Goal: Task Accomplishment & Management: Manage account settings

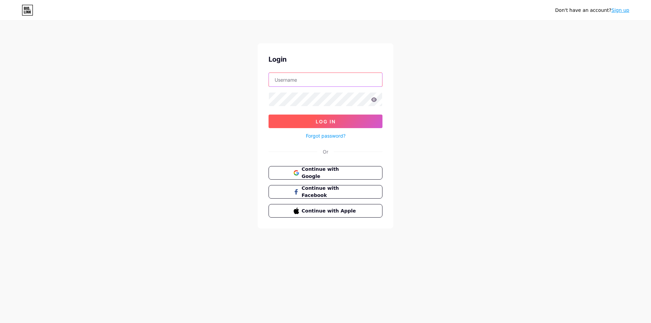
type input "[EMAIL_ADDRESS][DOMAIN_NAME]"
click at [330, 121] on span "Log In" at bounding box center [326, 122] width 20 height 6
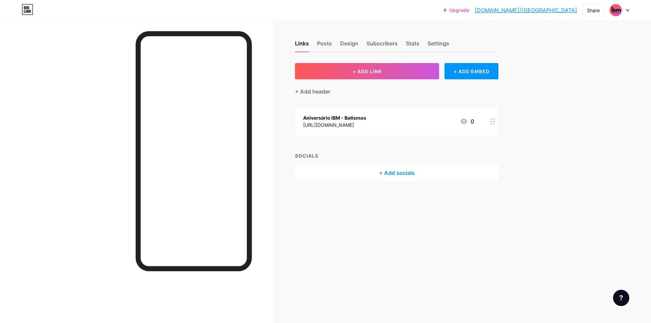
click at [405, 174] on div "+ Add socials" at bounding box center [396, 173] width 203 height 16
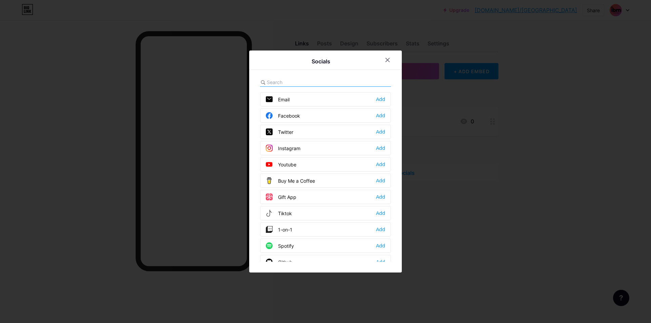
click at [291, 240] on div "Spotify Add" at bounding box center [325, 246] width 131 height 14
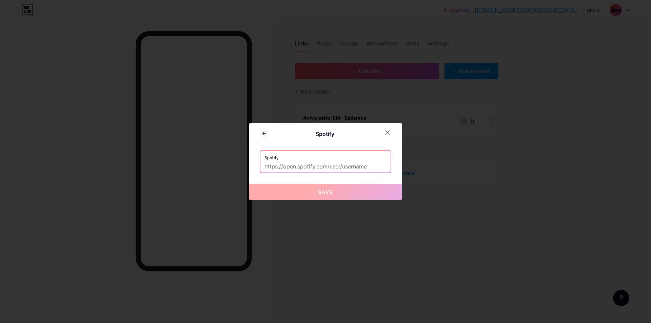
click at [328, 166] on input "text" at bounding box center [325, 167] width 122 height 12
paste input "[URL][DOMAIN_NAME]"
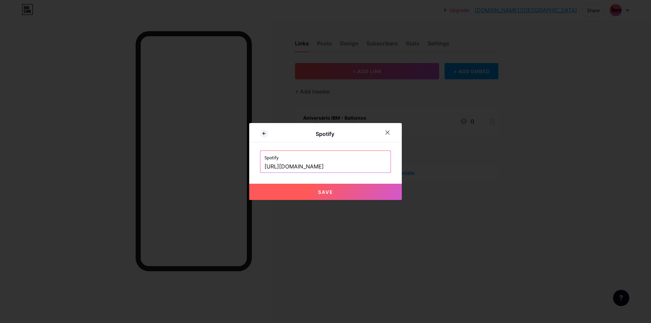
scroll to position [0, 33]
type input "[URL][DOMAIN_NAME]"
click at [321, 196] on button "Save" at bounding box center [325, 192] width 153 height 16
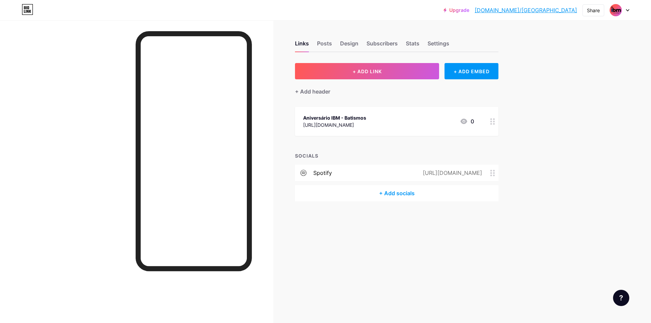
click at [392, 192] on div "+ Add socials" at bounding box center [396, 193] width 203 height 16
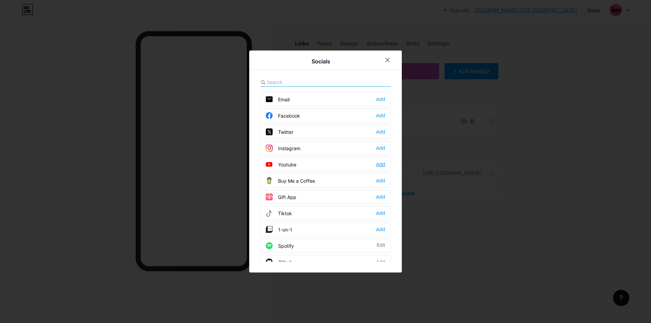
click at [382, 165] on div "Add" at bounding box center [380, 164] width 9 height 7
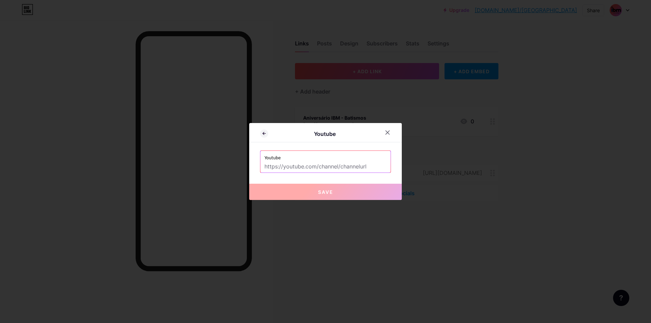
click at [338, 164] on input "text" at bounding box center [325, 167] width 122 height 12
paste input "[URL][DOMAIN_NAME]"
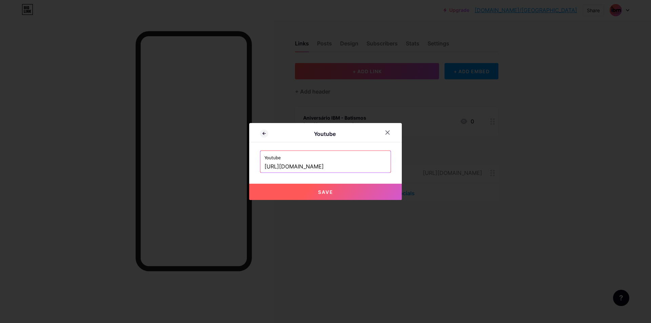
type input "[URL][DOMAIN_NAME]"
click at [349, 195] on button "Save" at bounding box center [325, 192] width 153 height 16
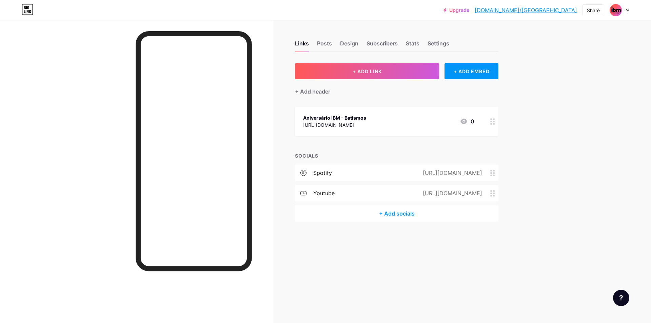
click at [394, 213] on div "+ Add socials" at bounding box center [396, 213] width 203 height 16
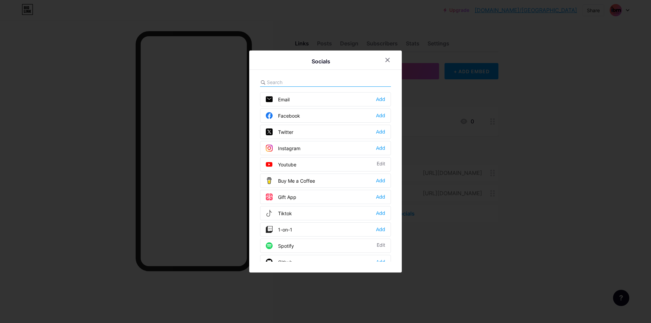
click at [297, 149] on div "Instagram" at bounding box center [283, 148] width 35 height 7
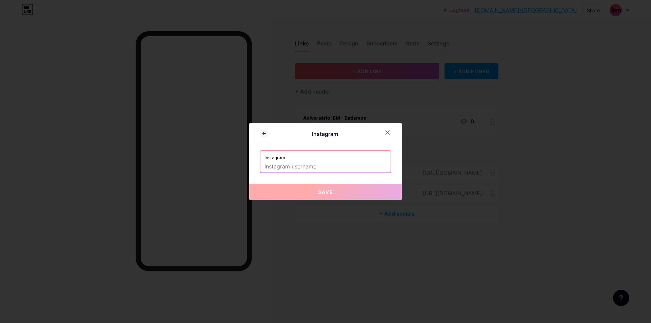
click at [308, 169] on input "text" at bounding box center [325, 167] width 122 height 12
type input "@"
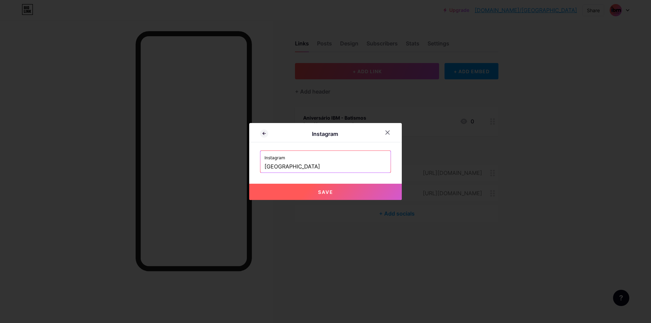
click at [336, 194] on button "Save" at bounding box center [325, 192] width 153 height 16
type input "[URL][DOMAIN_NAME]"
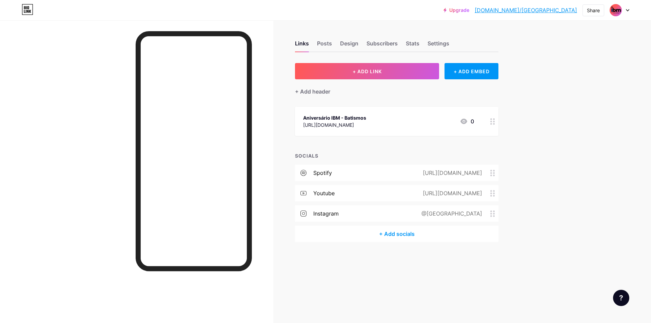
click at [395, 234] on div "+ Add socials" at bounding box center [396, 234] width 203 height 16
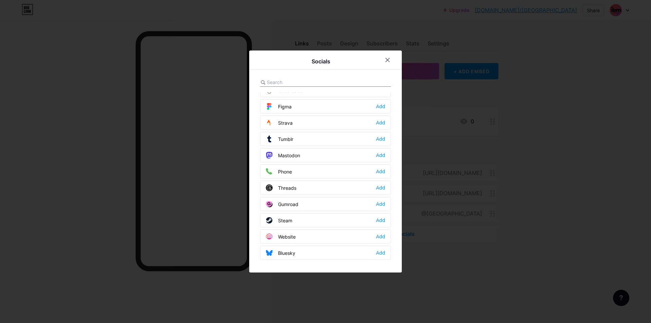
scroll to position [612, 0]
click at [381, 173] on div "Add" at bounding box center [380, 171] width 9 height 7
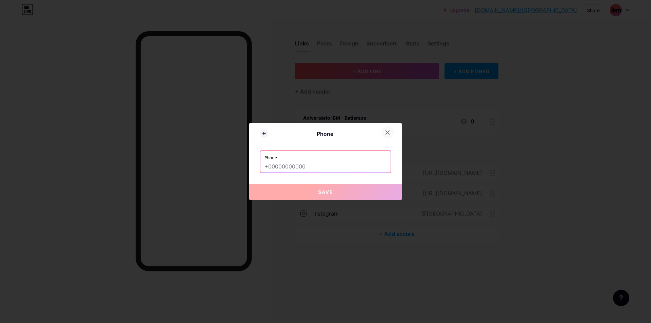
click at [385, 129] on div at bounding box center [387, 132] width 12 height 12
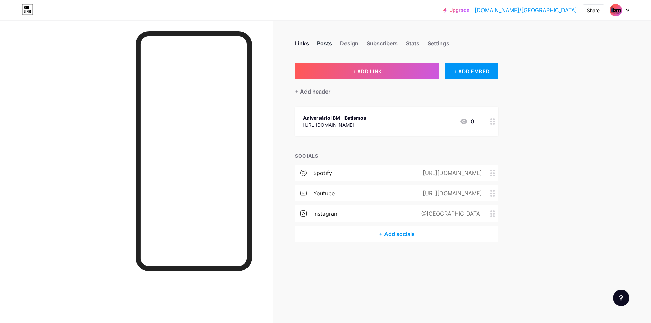
click at [319, 42] on div "Posts" at bounding box center [324, 45] width 15 height 12
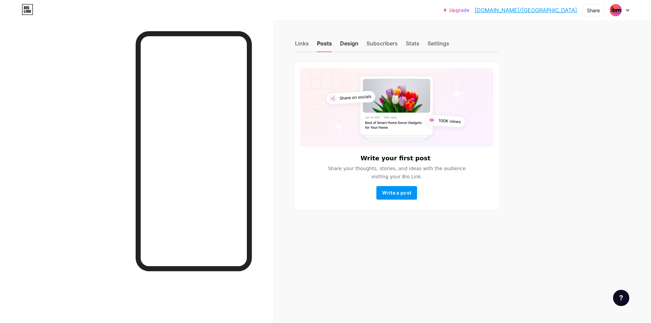
click at [349, 43] on div "Design" at bounding box center [349, 45] width 18 height 12
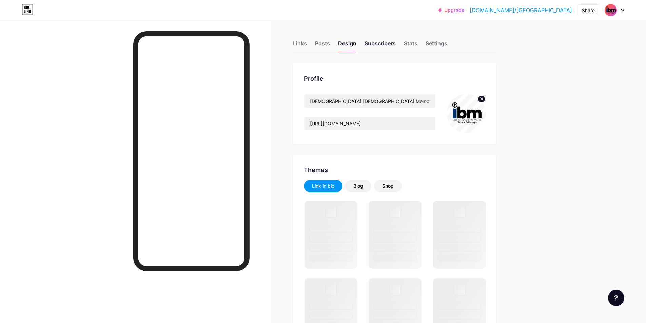
click at [374, 46] on div "Subscribers" at bounding box center [380, 45] width 31 height 12
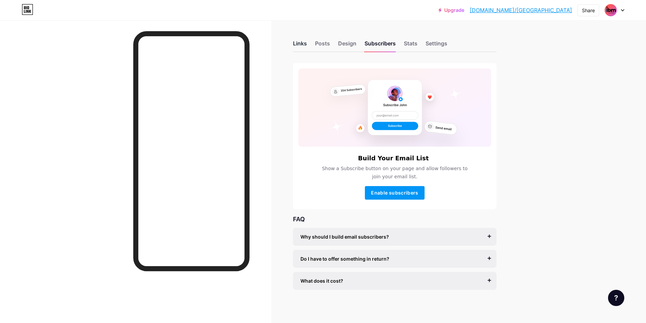
click at [299, 47] on div "Links" at bounding box center [300, 45] width 14 height 12
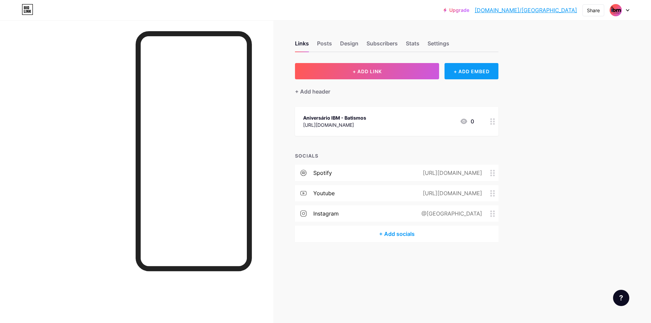
click at [477, 76] on div "+ ADD EMBED" at bounding box center [472, 71] width 54 height 16
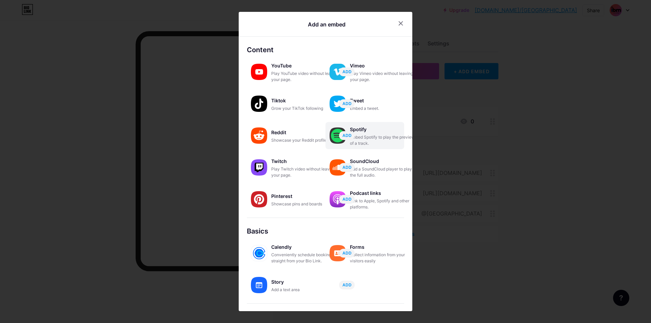
click at [372, 137] on div "Embed Spotify to play the preview of a track." at bounding box center [384, 140] width 68 height 12
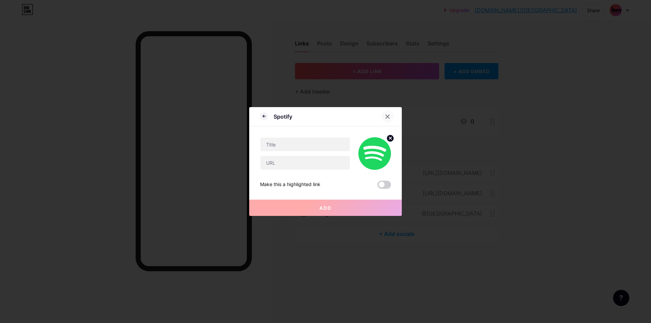
click at [387, 117] on icon at bounding box center [388, 117] width 4 height 4
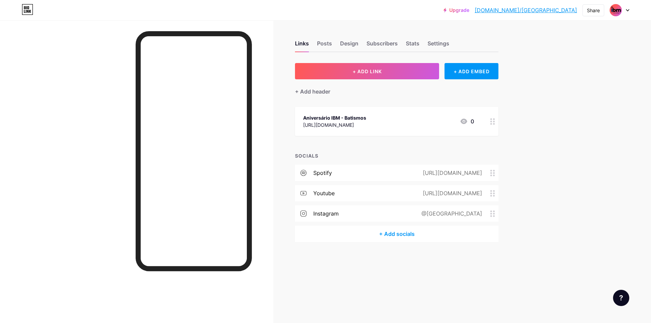
click at [466, 120] on icon at bounding box center [463, 121] width 7 height 5
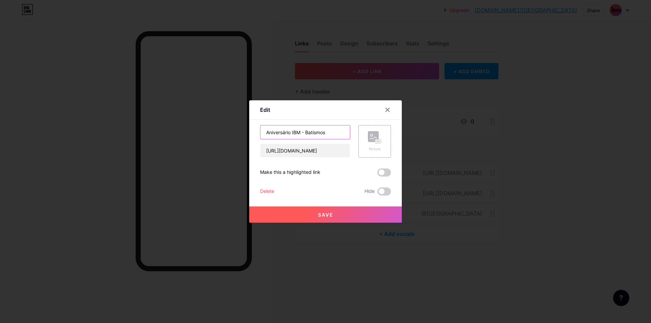
click at [301, 132] on input "Aniversário IBM - Batismos" at bounding box center [305, 132] width 90 height 14
click at [330, 131] on input "Aniversário IBM - Batismos" at bounding box center [305, 132] width 90 height 14
type input "Aniversário IBM - Batismos - 41 ANOS"
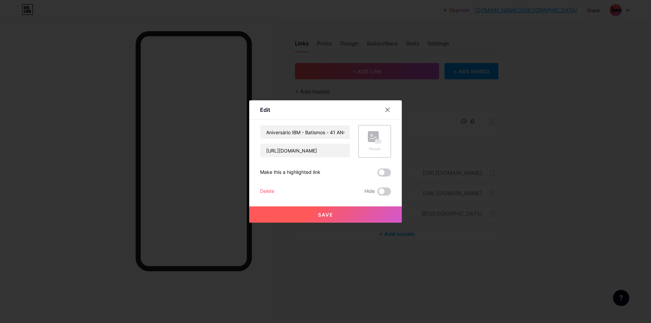
click at [331, 217] on span "Save" at bounding box center [325, 215] width 15 height 6
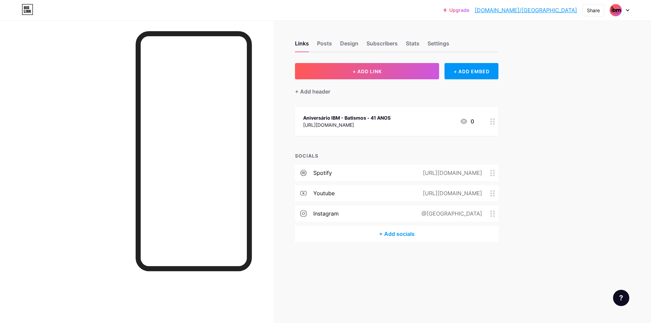
click at [463, 120] on icon at bounding box center [464, 121] width 8 height 8
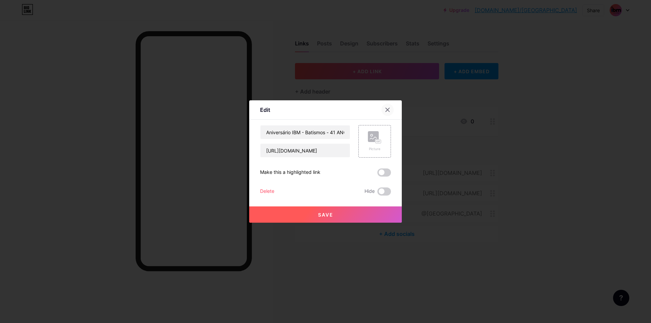
click at [391, 106] on div at bounding box center [387, 110] width 12 height 12
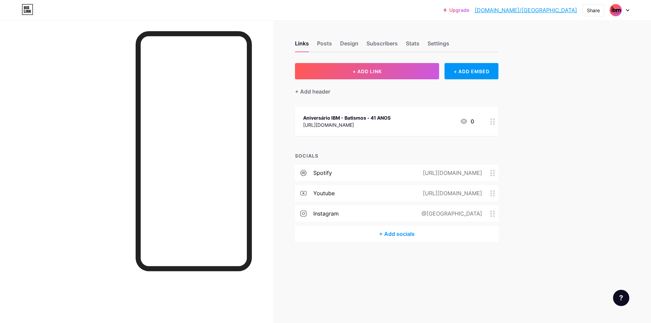
click at [471, 122] on div "0" at bounding box center [467, 121] width 14 height 8
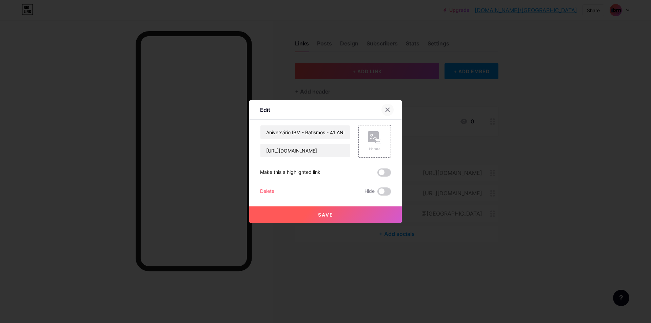
click at [392, 112] on div at bounding box center [387, 110] width 12 height 12
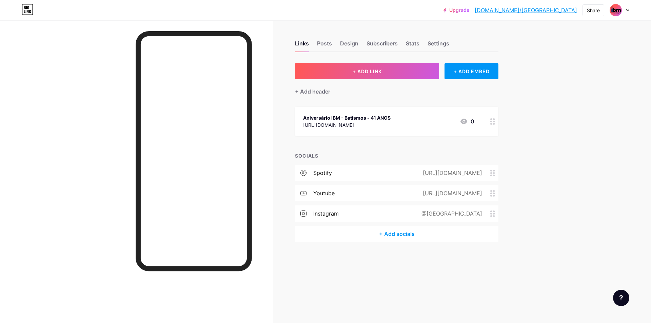
click at [492, 122] on icon at bounding box center [492, 121] width 5 height 6
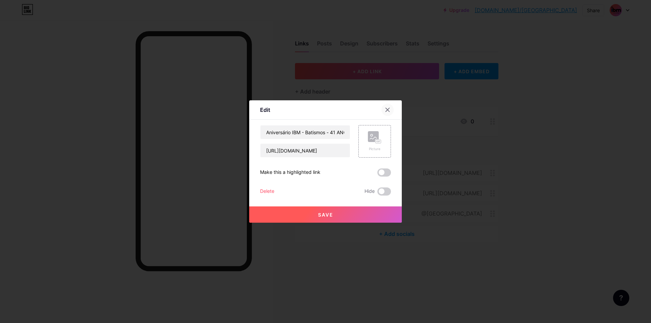
click at [391, 109] on div at bounding box center [387, 110] width 12 height 12
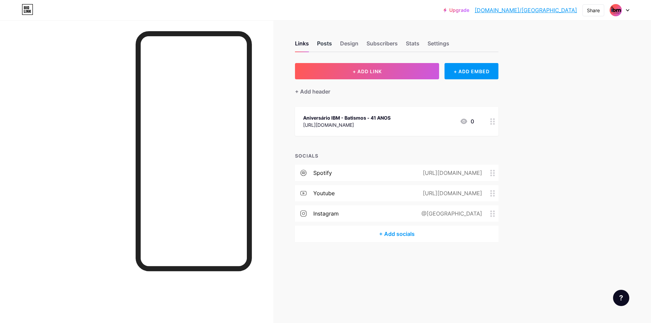
click at [324, 42] on div "Posts" at bounding box center [324, 45] width 15 height 12
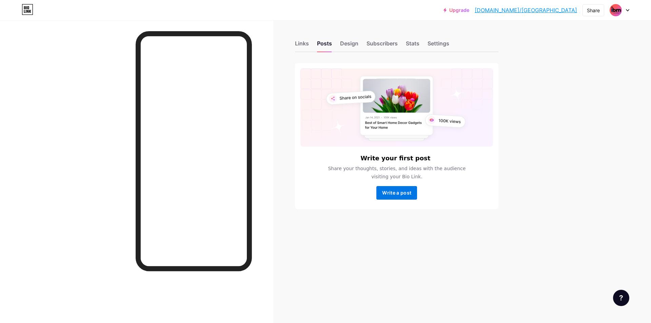
click at [400, 192] on span "Write a post" at bounding box center [396, 193] width 29 height 6
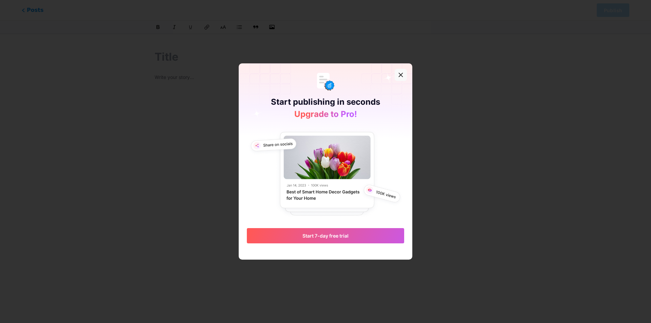
click at [400, 75] on icon at bounding box center [400, 74] width 5 height 5
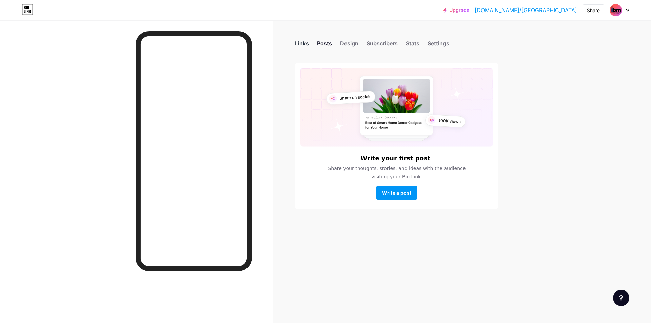
click at [303, 43] on div "Links" at bounding box center [302, 45] width 14 height 12
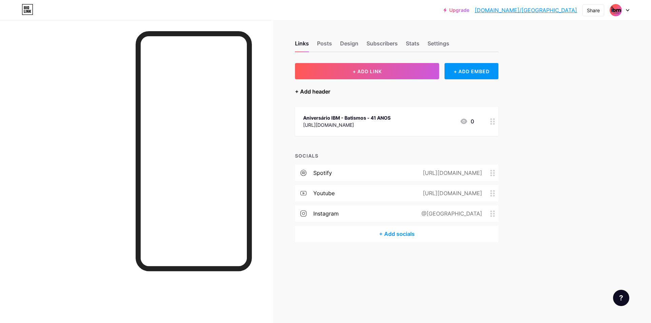
click at [316, 89] on div "+ Add header" at bounding box center [312, 91] width 35 height 8
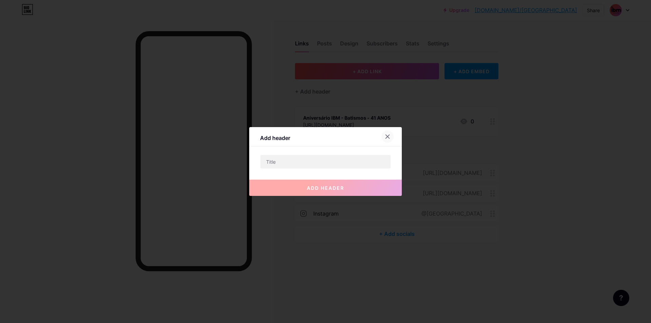
click at [387, 136] on icon at bounding box center [388, 137] width 4 height 4
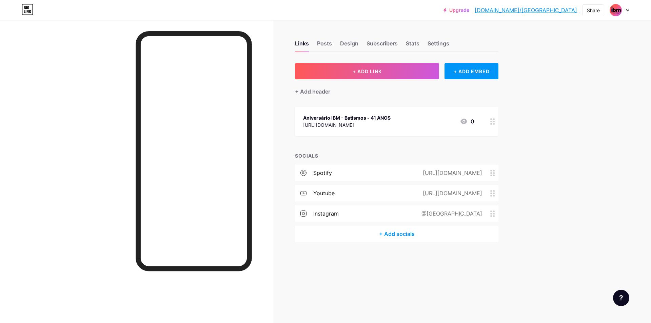
click at [401, 235] on div "+ Add socials" at bounding box center [396, 234] width 203 height 16
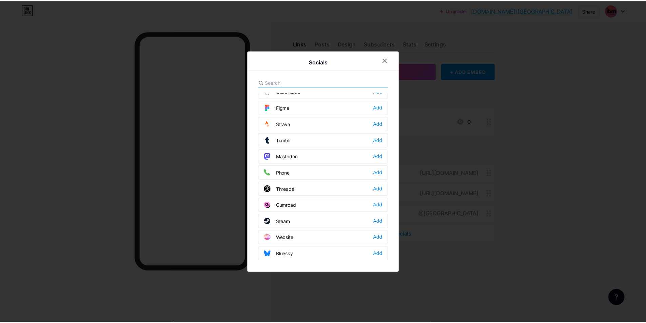
scroll to position [612, 0]
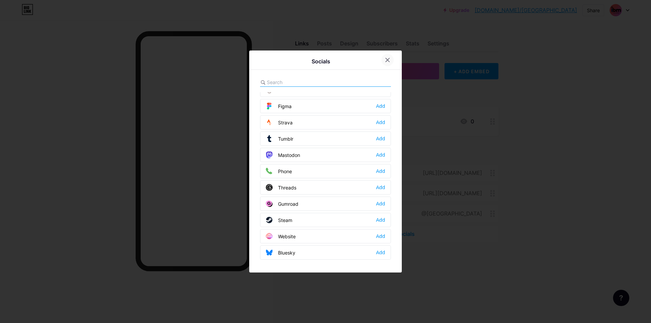
click at [390, 62] on icon at bounding box center [387, 59] width 5 height 5
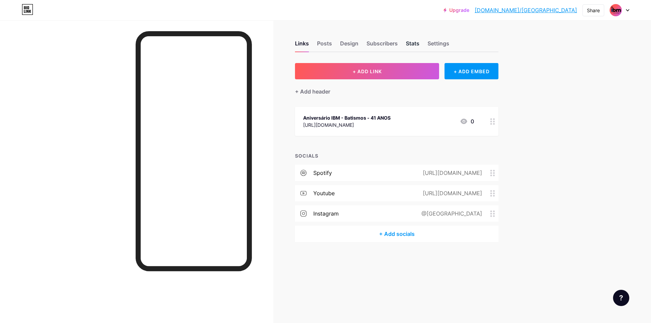
click at [418, 44] on div "Stats" at bounding box center [413, 45] width 14 height 12
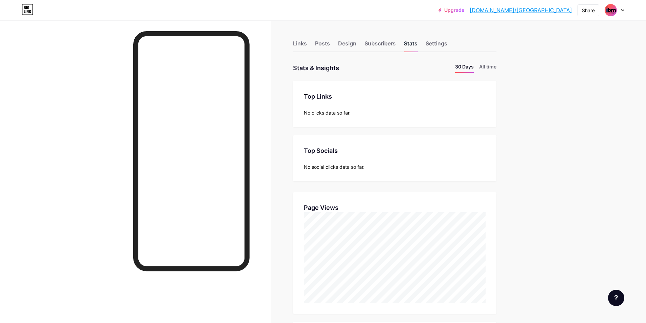
scroll to position [323, 646]
click at [444, 44] on div "Settings" at bounding box center [437, 45] width 22 height 12
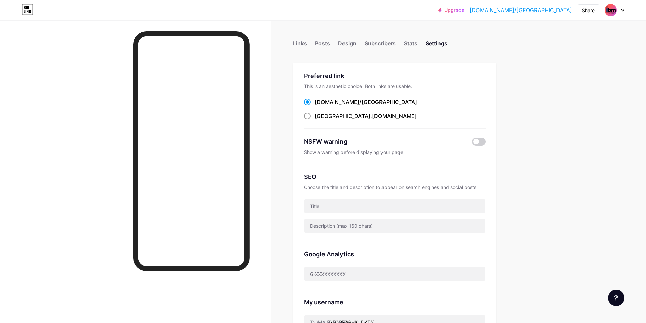
click at [335, 116] on span "[GEOGRAPHIC_DATA]" at bounding box center [343, 116] width 56 height 7
click at [319, 120] on input "[GEOGRAPHIC_DATA] .[DOMAIN_NAME]" at bounding box center [317, 122] width 4 height 4
radio input "true"
click at [482, 143] on span at bounding box center [479, 142] width 14 height 8
click at [472, 143] on input "checkbox" at bounding box center [472, 143] width 0 height 0
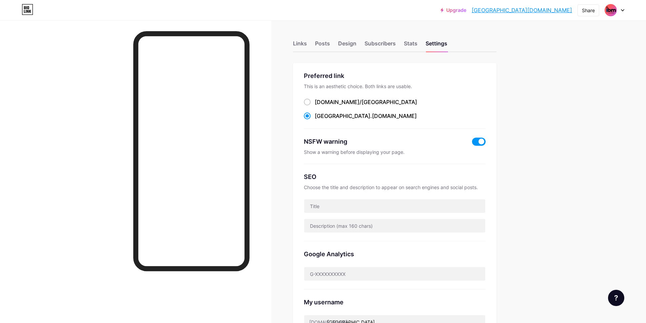
click at [482, 143] on span at bounding box center [479, 142] width 14 height 8
click at [472, 143] on input "checkbox" at bounding box center [472, 143] width 0 height 0
click at [416, 45] on div "Stats" at bounding box center [411, 45] width 14 height 12
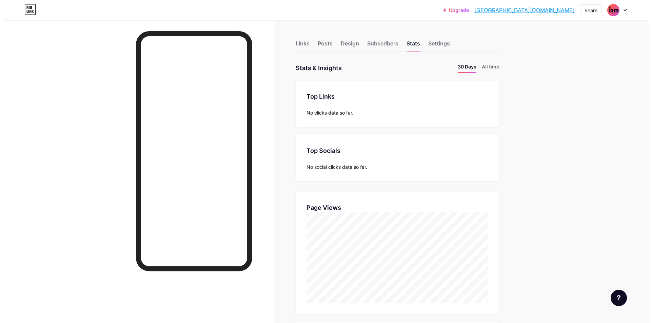
scroll to position [323, 646]
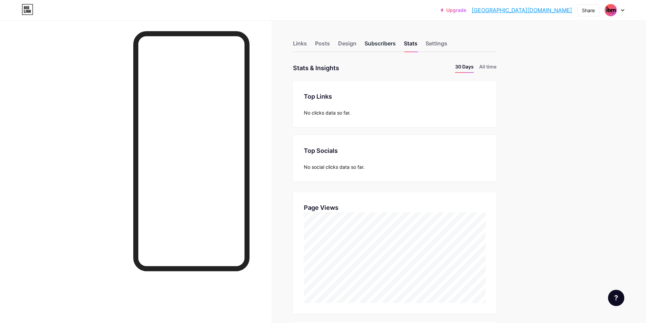
click at [391, 45] on div "Subscribers" at bounding box center [380, 45] width 31 height 12
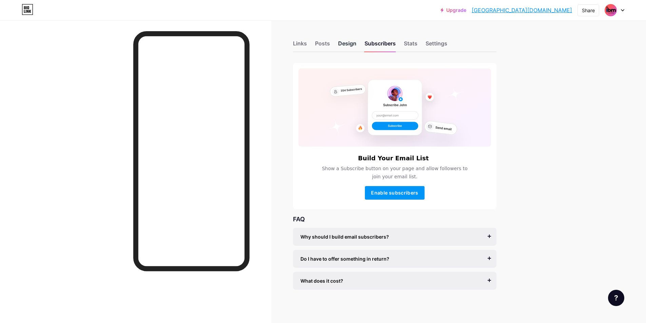
click at [350, 45] on div "Design" at bounding box center [347, 45] width 18 height 12
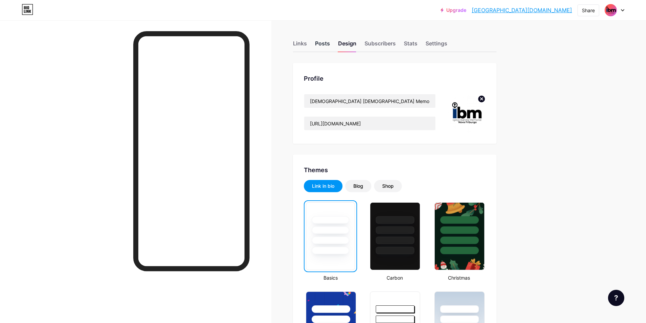
click at [328, 48] on div "Posts" at bounding box center [322, 45] width 15 height 12
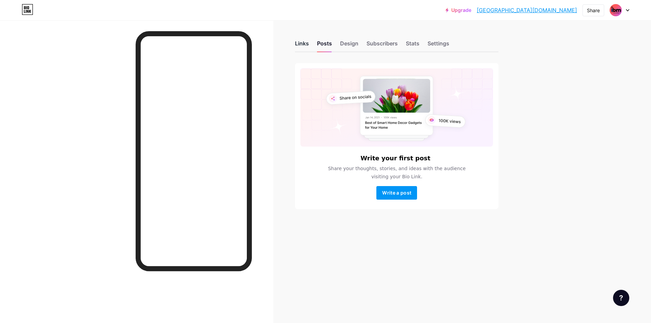
click at [304, 46] on div "Links" at bounding box center [302, 45] width 14 height 12
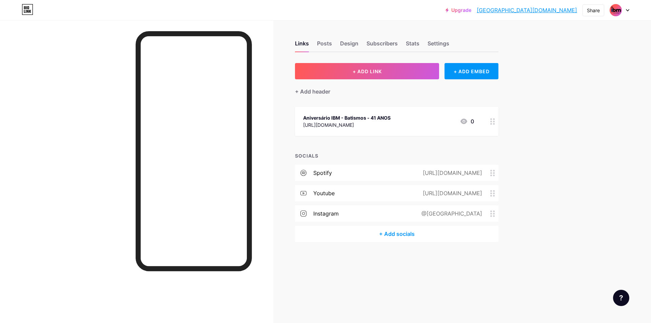
click at [591, 99] on div "Upgrade [GEOGRAPHIC_DATA][DOMAIN_NAME]... [DOMAIN_NAME] Share Switch accounts […" at bounding box center [325, 161] width 651 height 323
